Goal: Navigation & Orientation: Find specific page/section

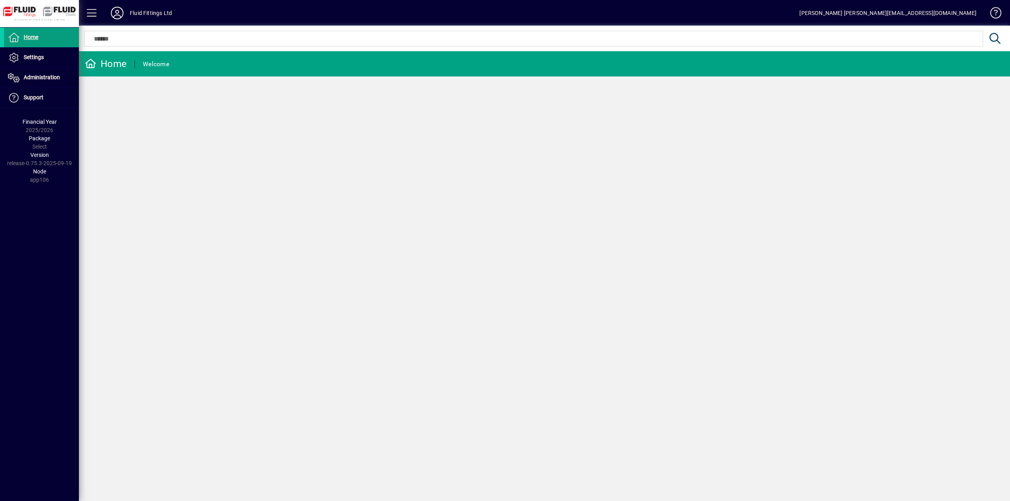
click at [134, 15] on div "Fluid Fittings Ltd" at bounding box center [151, 13] width 42 height 13
click at [122, 14] on icon at bounding box center [117, 13] width 16 height 13
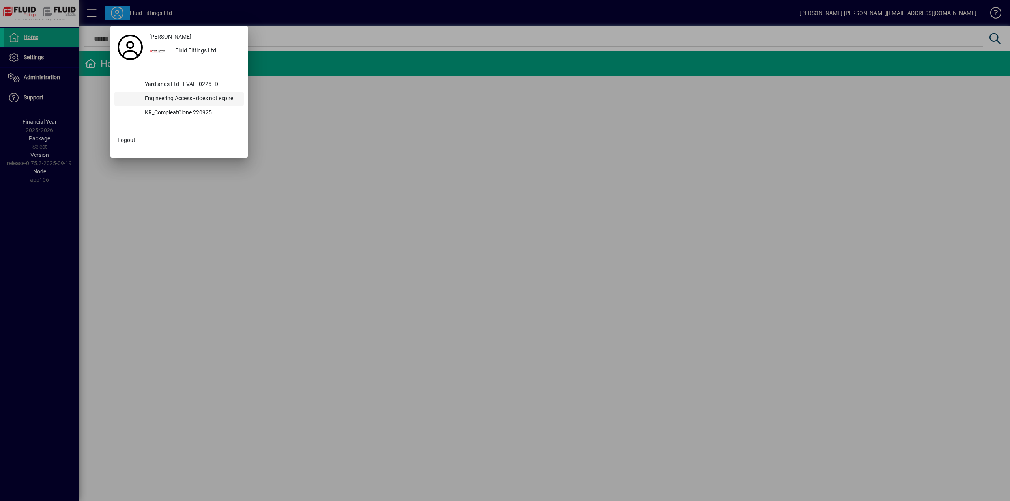
click at [174, 97] on div "Engineering Access - does not expire" at bounding box center [190, 99] width 105 height 14
